Goal: Task Accomplishment & Management: Complete application form

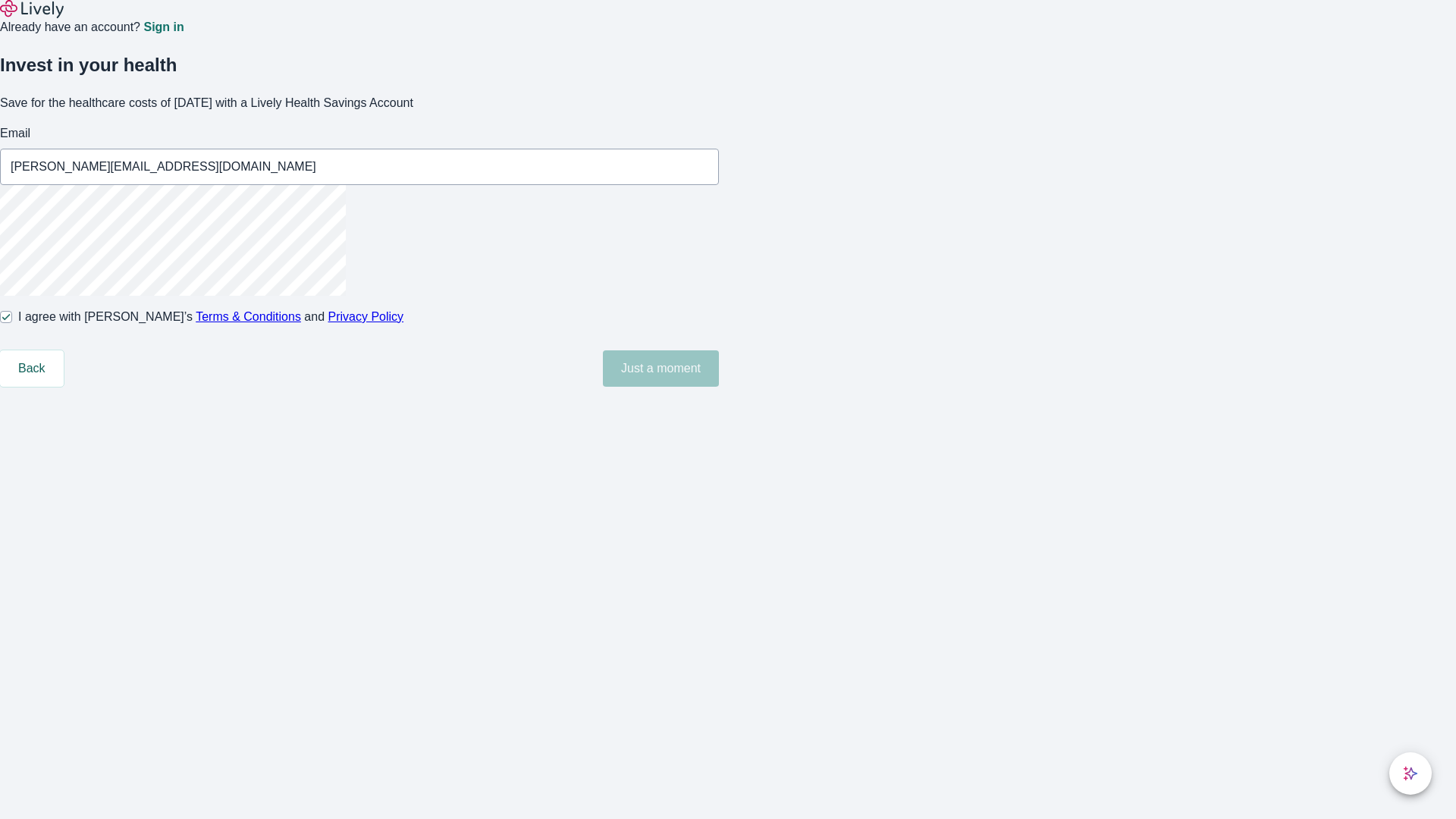
type input "[PERSON_NAME][EMAIL_ADDRESS][DOMAIN_NAME]"
click at [12, 323] on input "I agree with Lively’s Terms & Conditions and Privacy Policy" at bounding box center [6, 317] width 12 height 12
checkbox input "false"
type input "[PERSON_NAME][EMAIL_ADDRESS][DOMAIN_NAME]"
click at [12, 323] on input "I agree with Lively’s Terms & Conditions and Privacy Policy" at bounding box center [6, 317] width 12 height 12
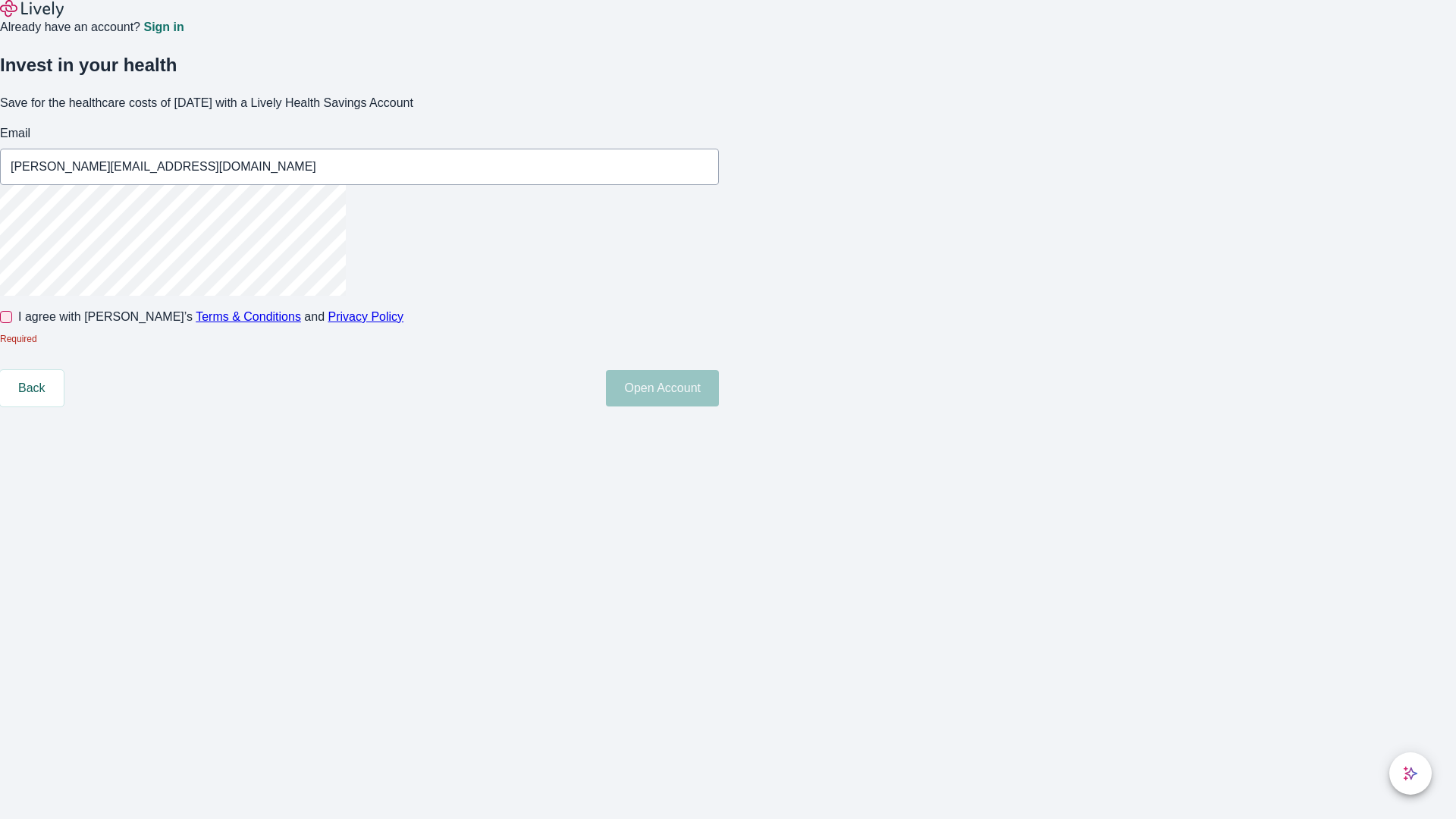
checkbox input "true"
click at [719, 387] on button "Open Account" at bounding box center [663, 368] width 113 height 36
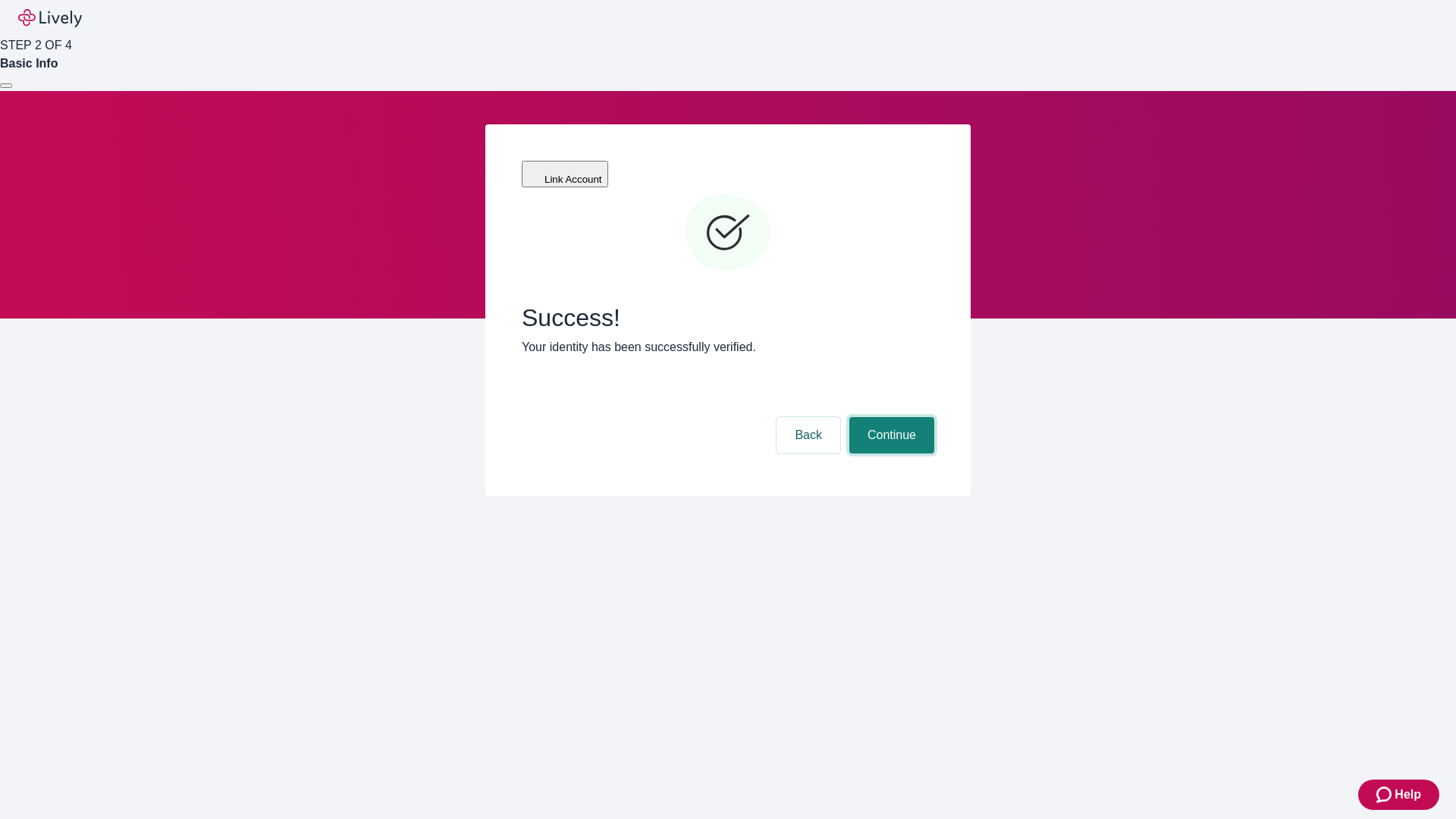
click at [889, 417] on button "Continue" at bounding box center [892, 435] width 85 height 36
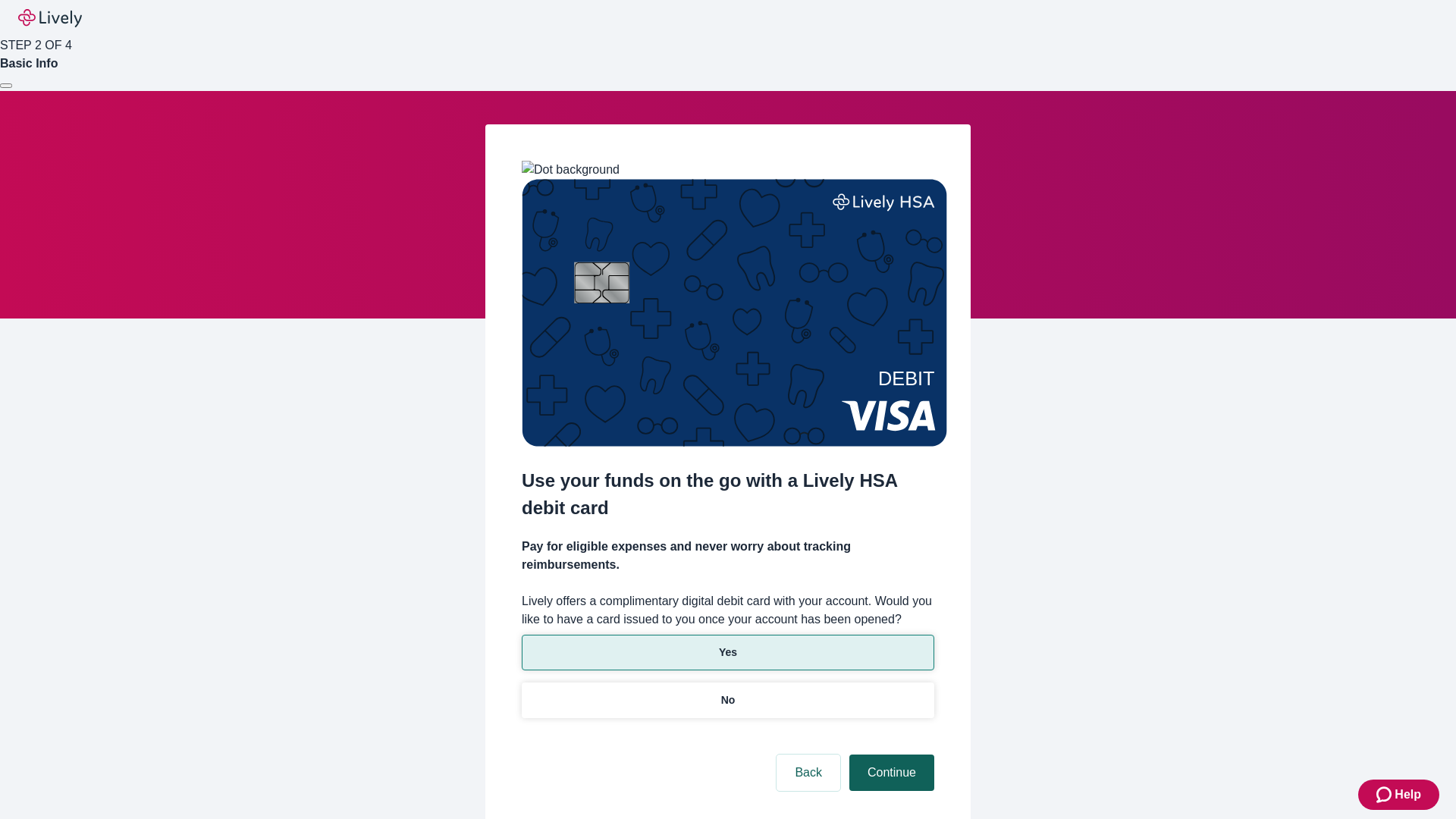
click at [727, 692] on p "No" at bounding box center [728, 700] width 15 height 16
click at [889, 755] on button "Continue" at bounding box center [892, 773] width 85 height 36
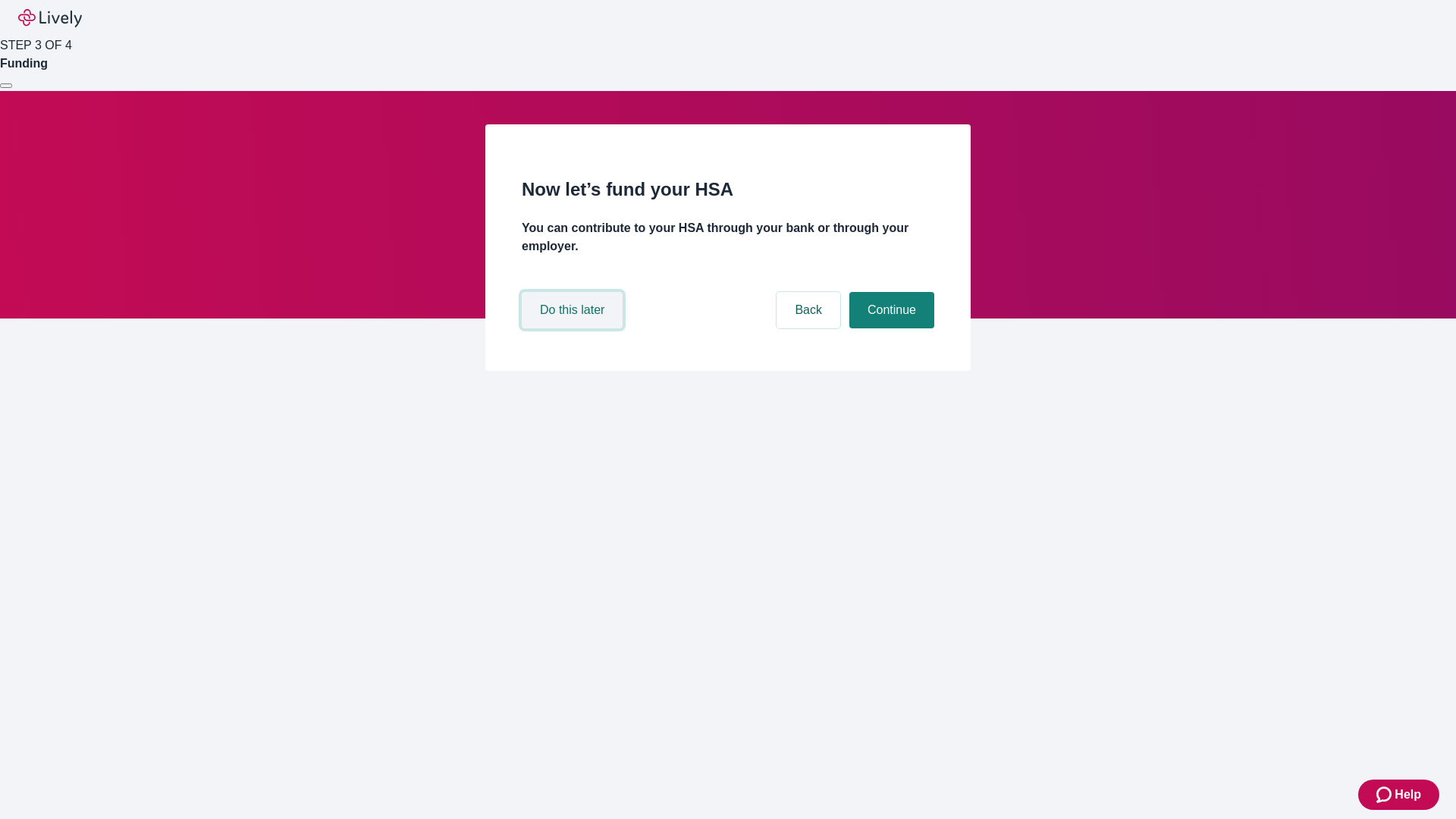
click at [574, 328] on button "Do this later" at bounding box center [572, 310] width 101 height 36
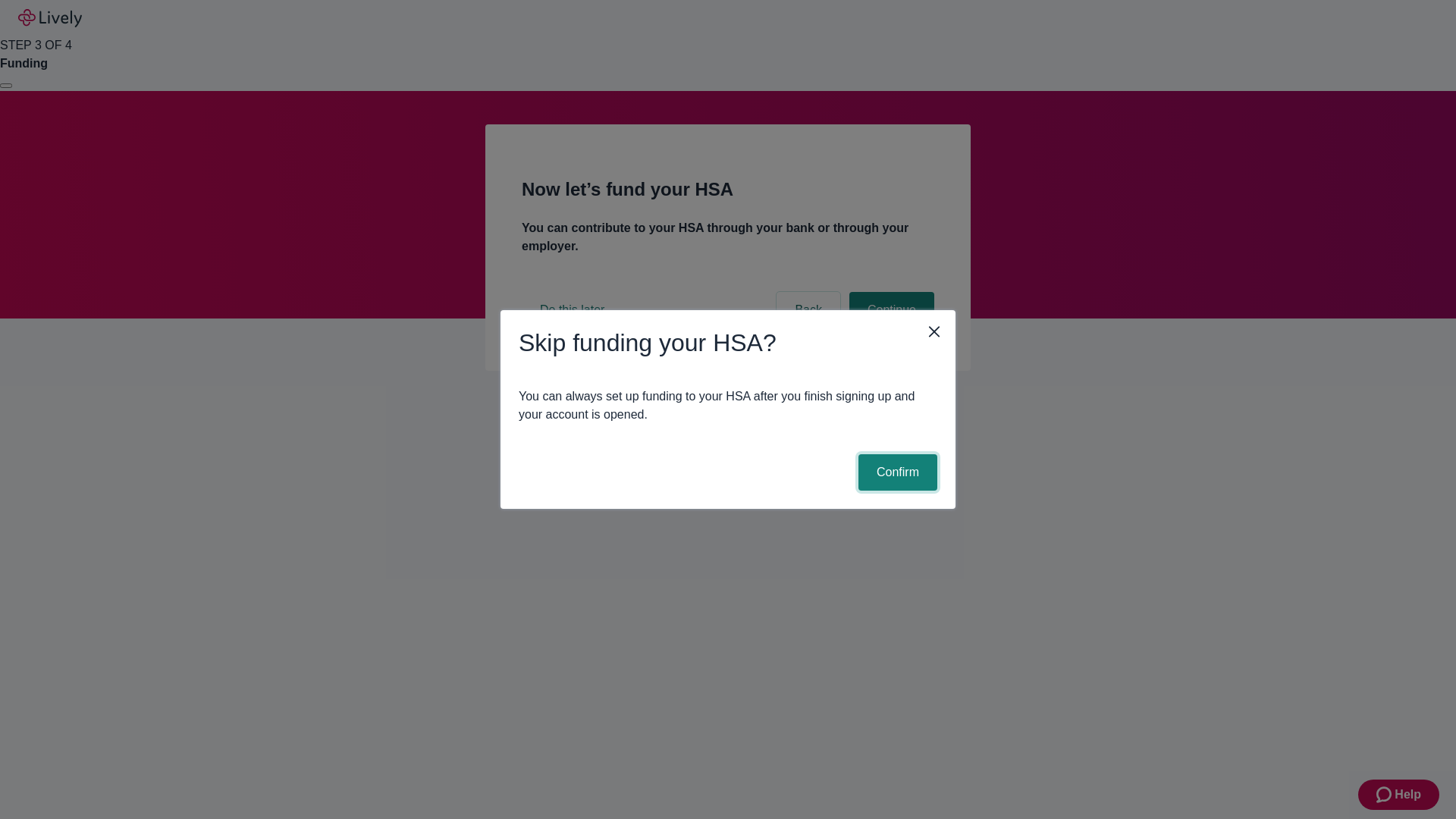
click at [896, 472] on button "Confirm" at bounding box center [898, 472] width 79 height 36
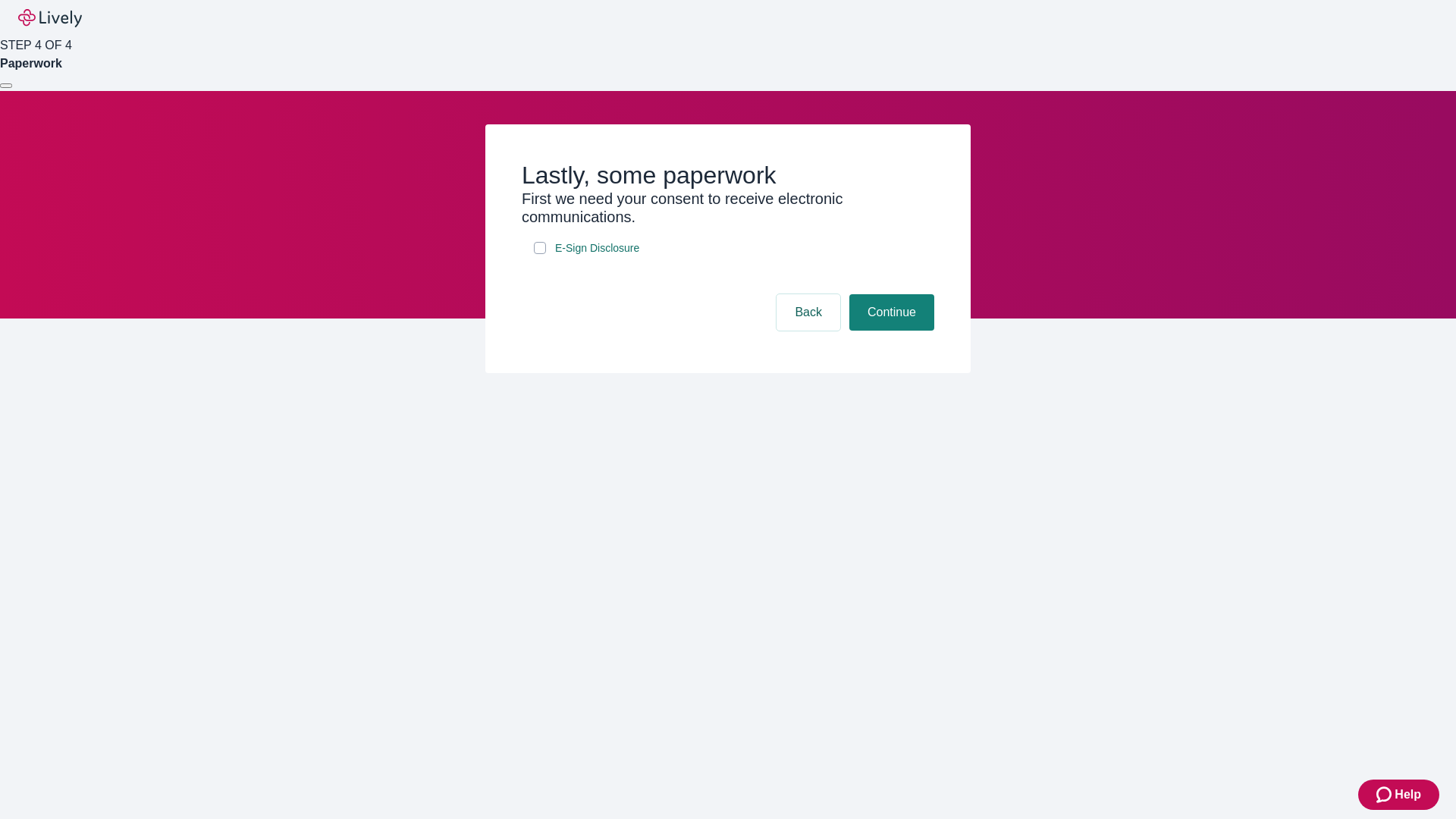
click at [540, 254] on input "E-Sign Disclosure" at bounding box center [540, 248] width 12 height 12
checkbox input "true"
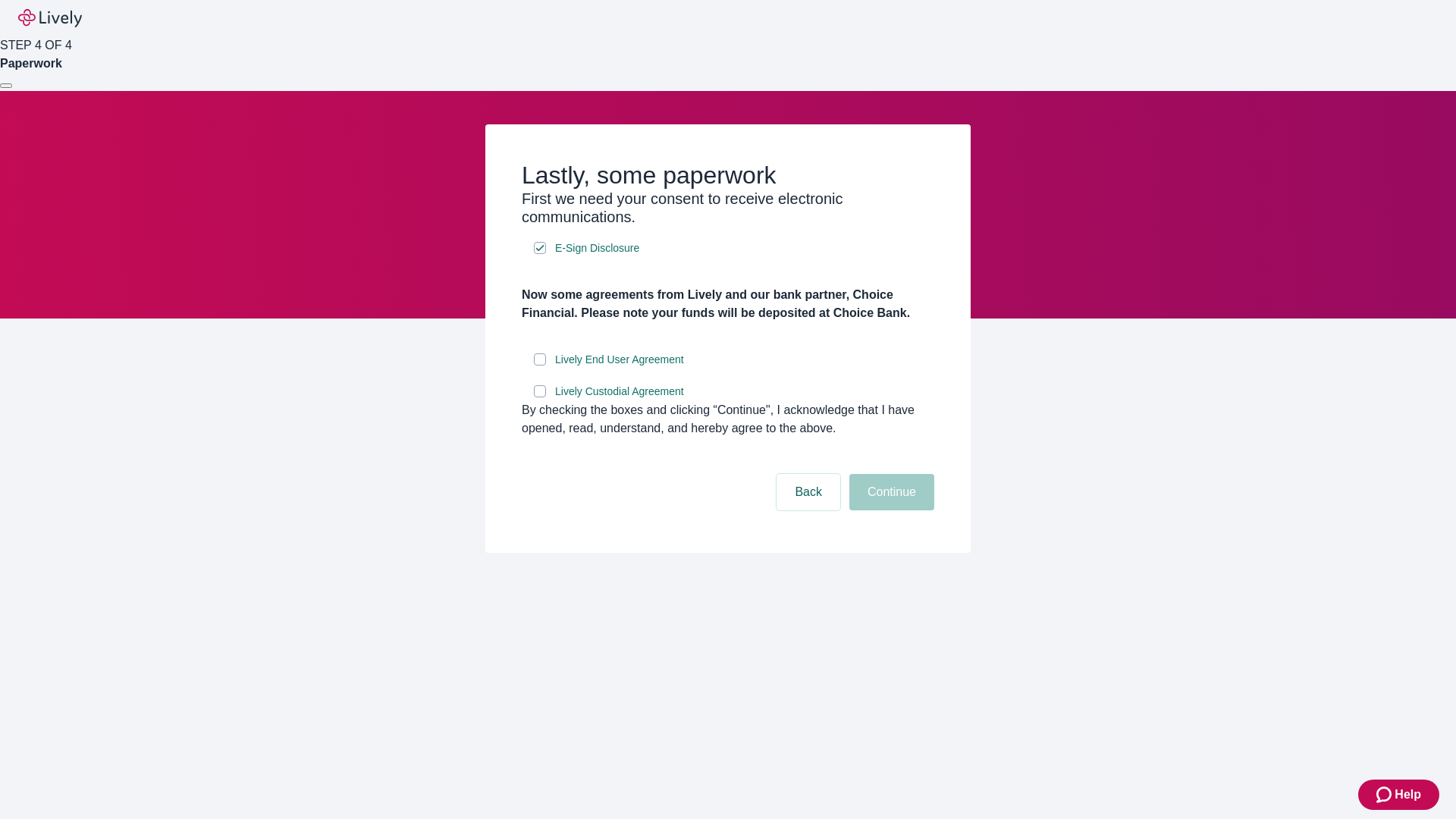
click at [540, 365] on input "Lively End User Agreement" at bounding box center [540, 360] width 12 height 12
checkbox input "true"
click at [540, 397] on input "Lively Custodial Agreement" at bounding box center [540, 392] width 12 height 12
checkbox input "true"
click at [889, 510] on button "Continue" at bounding box center [892, 492] width 85 height 36
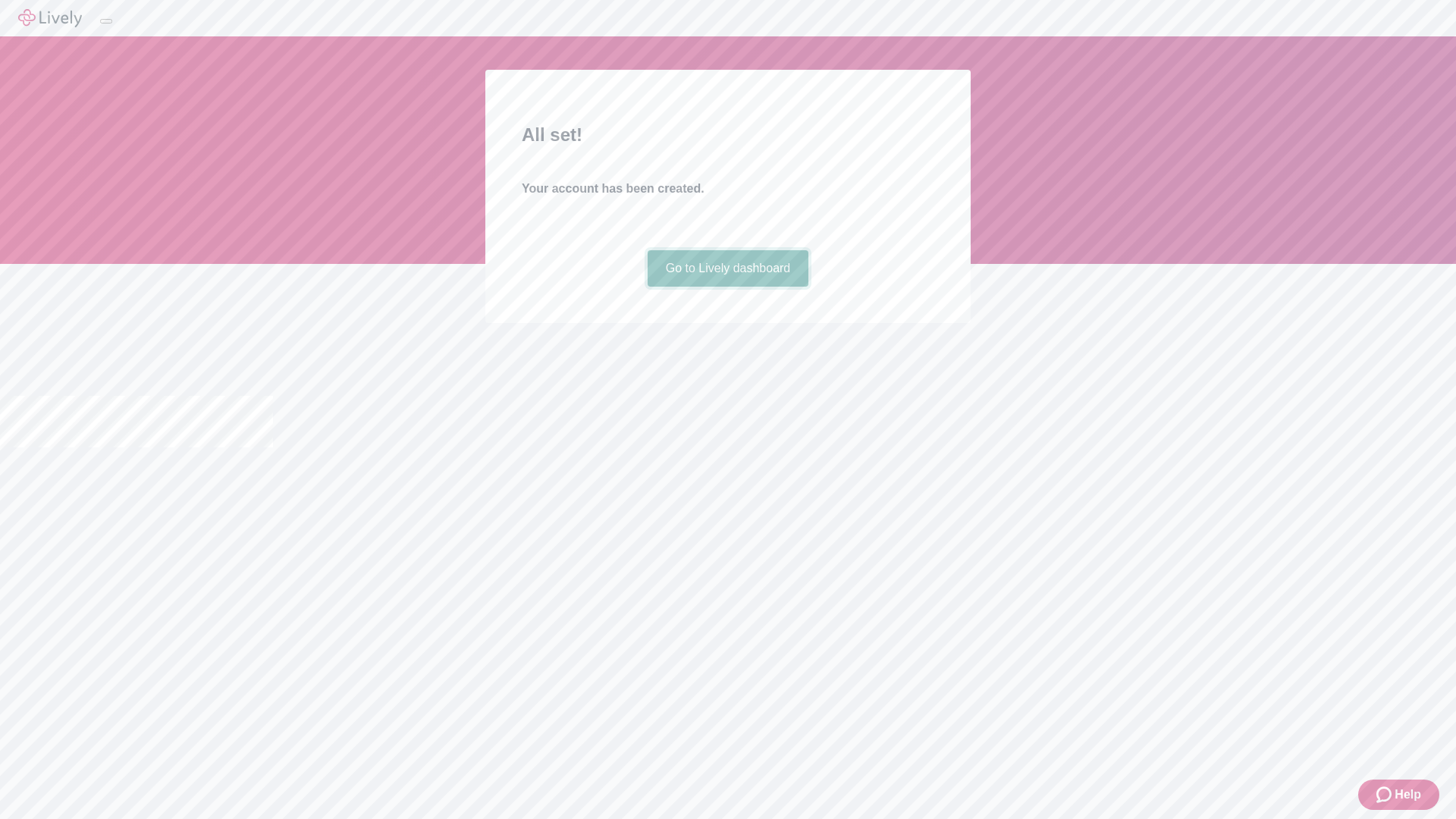
click at [727, 286] on link "Go to Lively dashboard" at bounding box center [728, 268] width 162 height 36
